Goal: Obtain resource: Download file/media

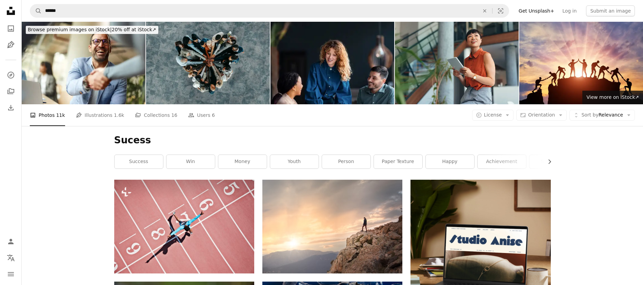
scroll to position [5876, 0]
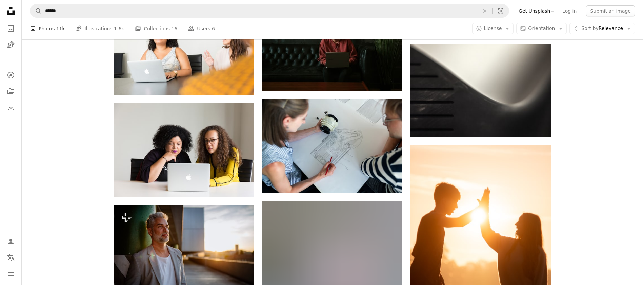
scroll to position [7504, 0]
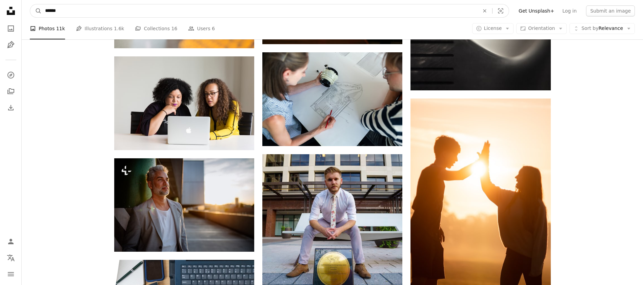
click at [61, 12] on input "******" at bounding box center [260, 10] width 436 height 13
type input "**********"
click at [30, 4] on button "A magnifying glass" at bounding box center [36, 10] width 12 height 13
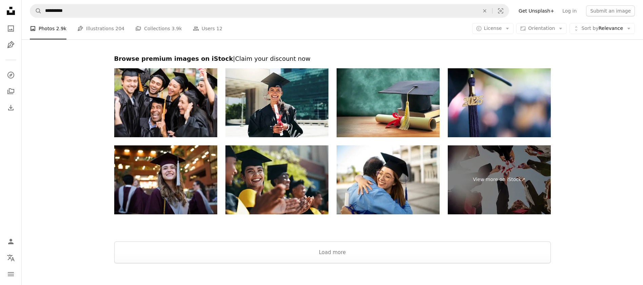
scroll to position [1371, 0]
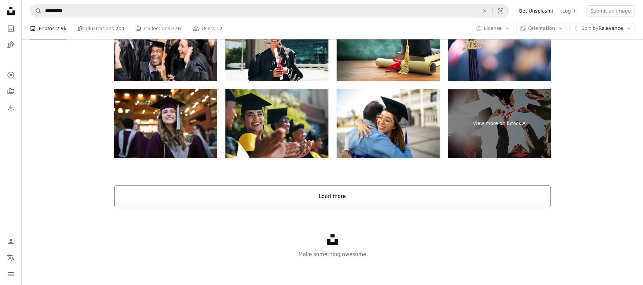
click at [375, 191] on button "Load more" at bounding box center [332, 196] width 437 height 22
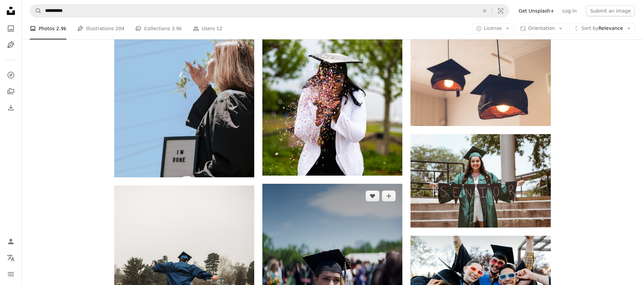
scroll to position [6102, 0]
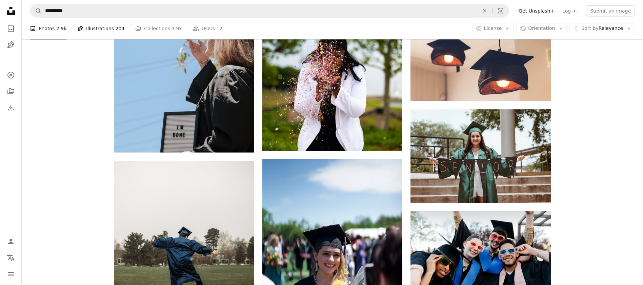
click at [84, 30] on link "Pen Tool Illustrations 204" at bounding box center [100, 29] width 47 height 22
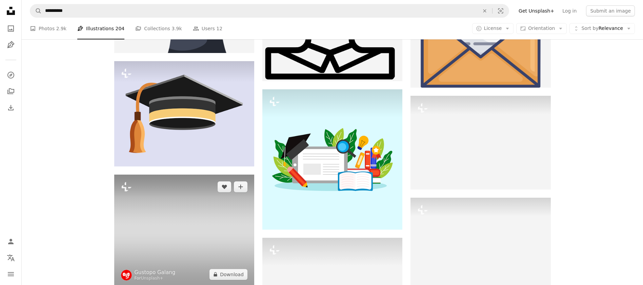
scroll to position [814, 0]
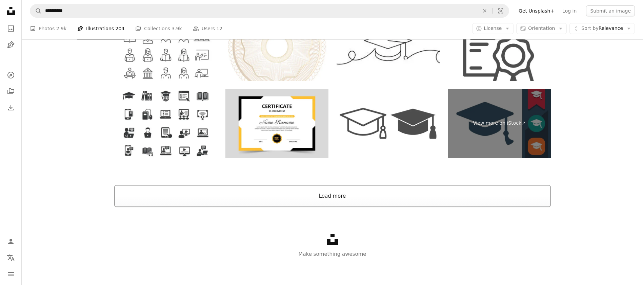
click at [342, 190] on button "Load more" at bounding box center [332, 196] width 437 height 22
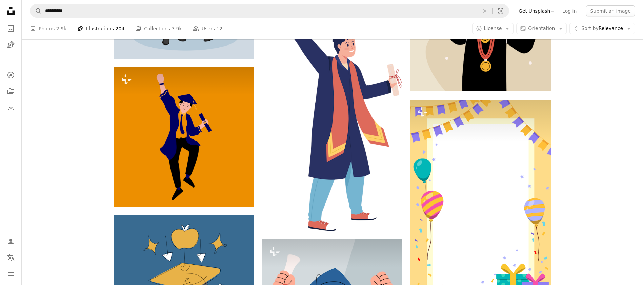
scroll to position [2869, 0]
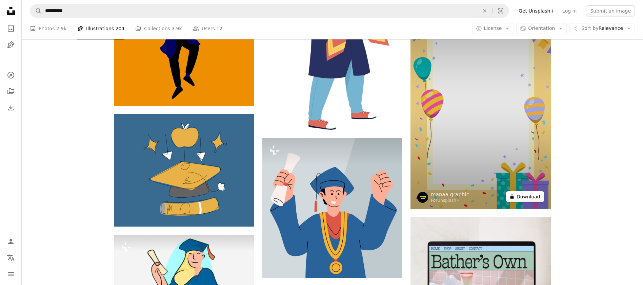
click at [519, 198] on button "A lock Download" at bounding box center [525, 196] width 38 height 11
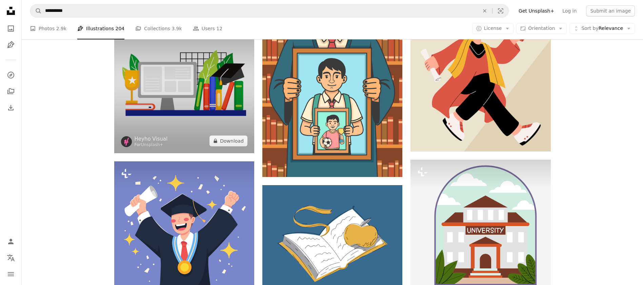
scroll to position [6328, 0]
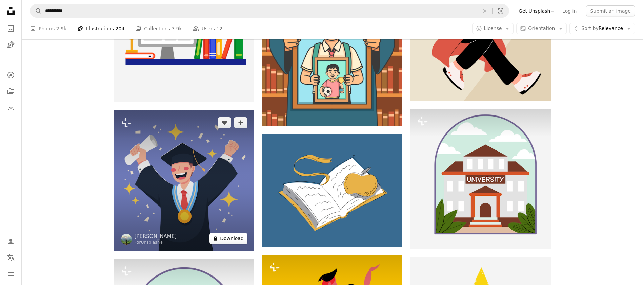
click at [228, 239] on button "A lock Download" at bounding box center [229, 238] width 38 height 11
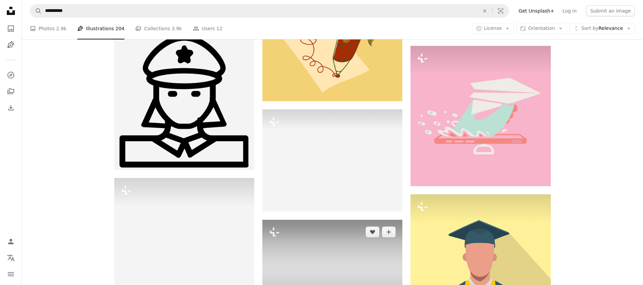
scroll to position [11619, 0]
